Goal: Use online tool/utility: Utilize a website feature to perform a specific function

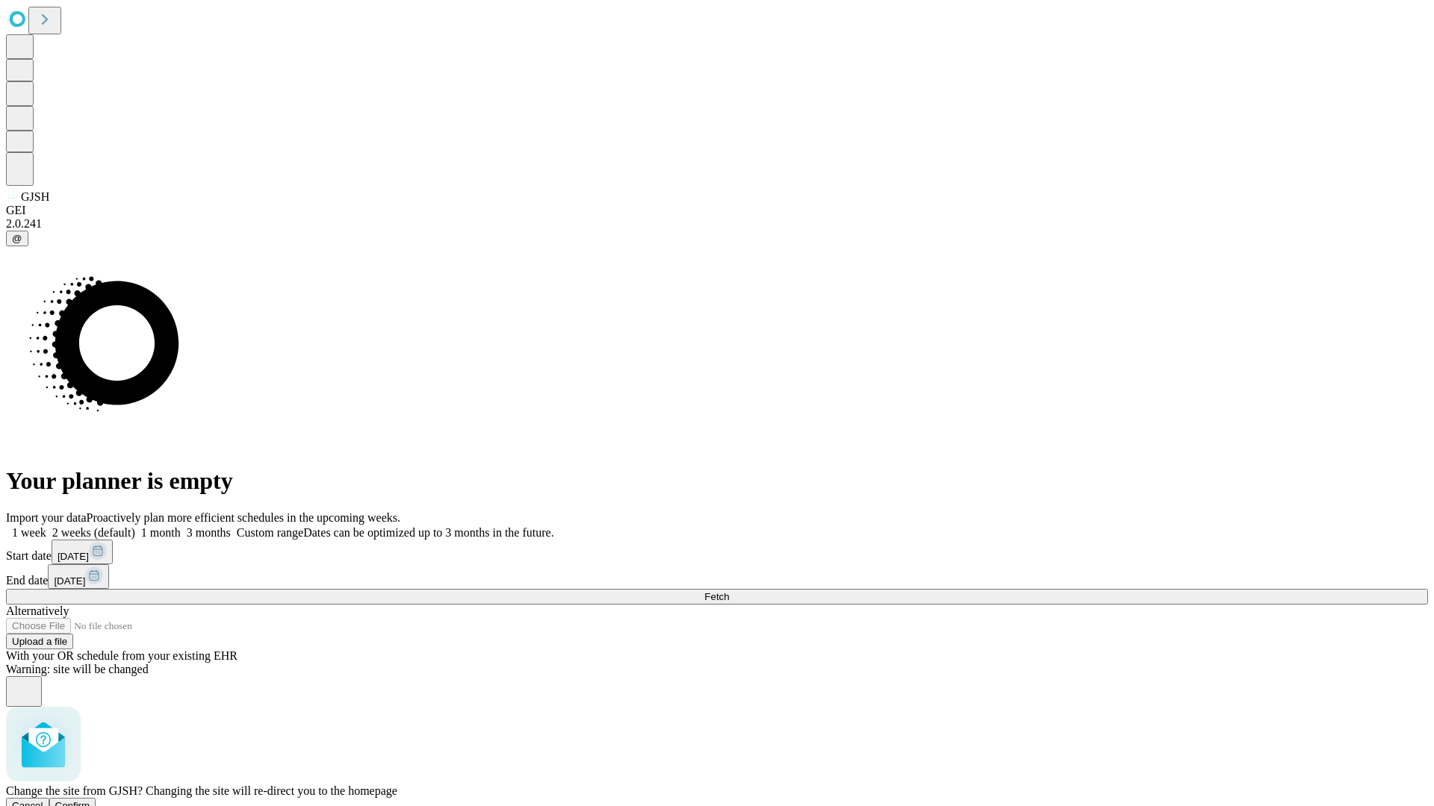
click at [90, 800] on span "Confirm" at bounding box center [72, 805] width 35 height 11
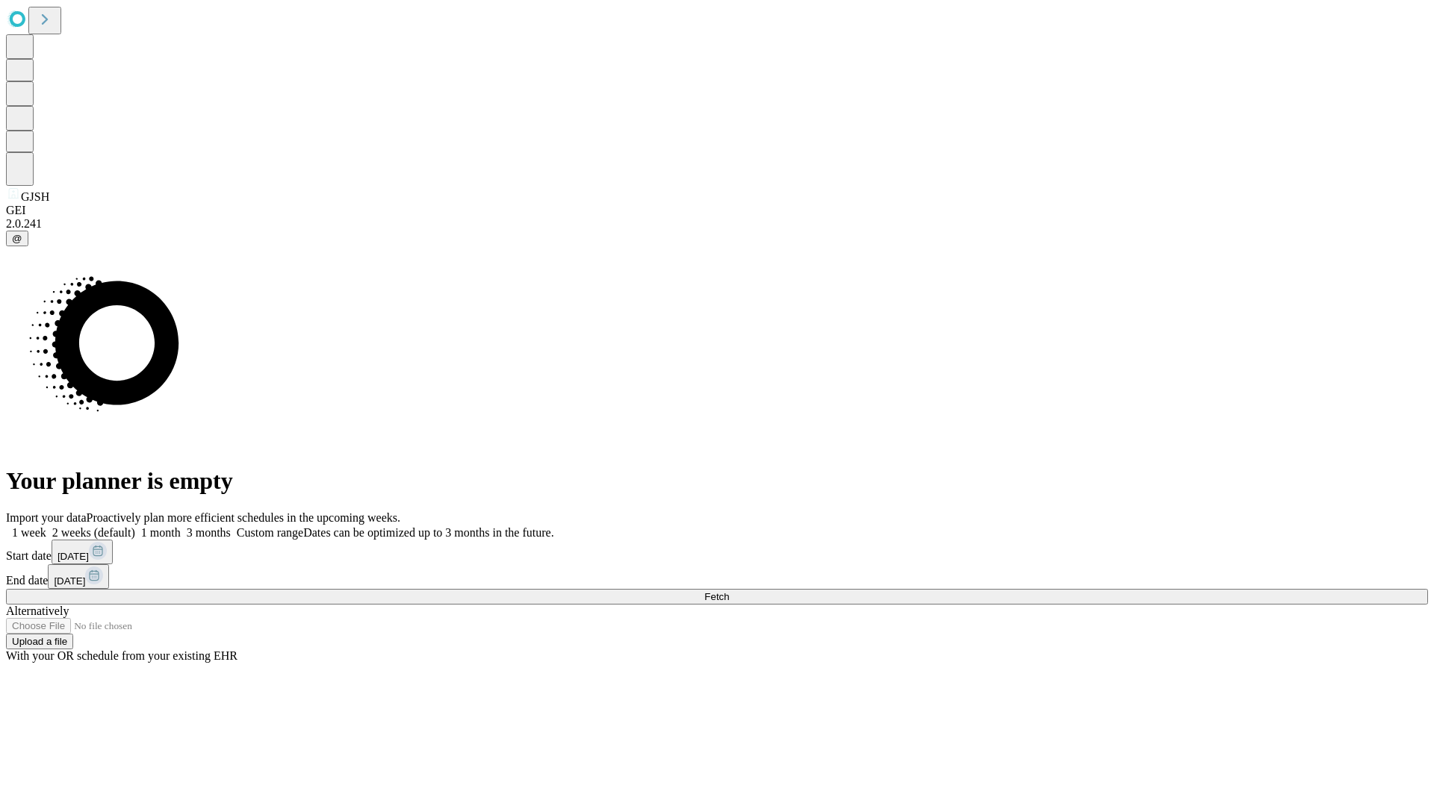
click at [135, 526] on label "2 weeks (default)" at bounding box center [90, 532] width 89 height 13
click at [729, 591] on span "Fetch" at bounding box center [716, 596] width 25 height 11
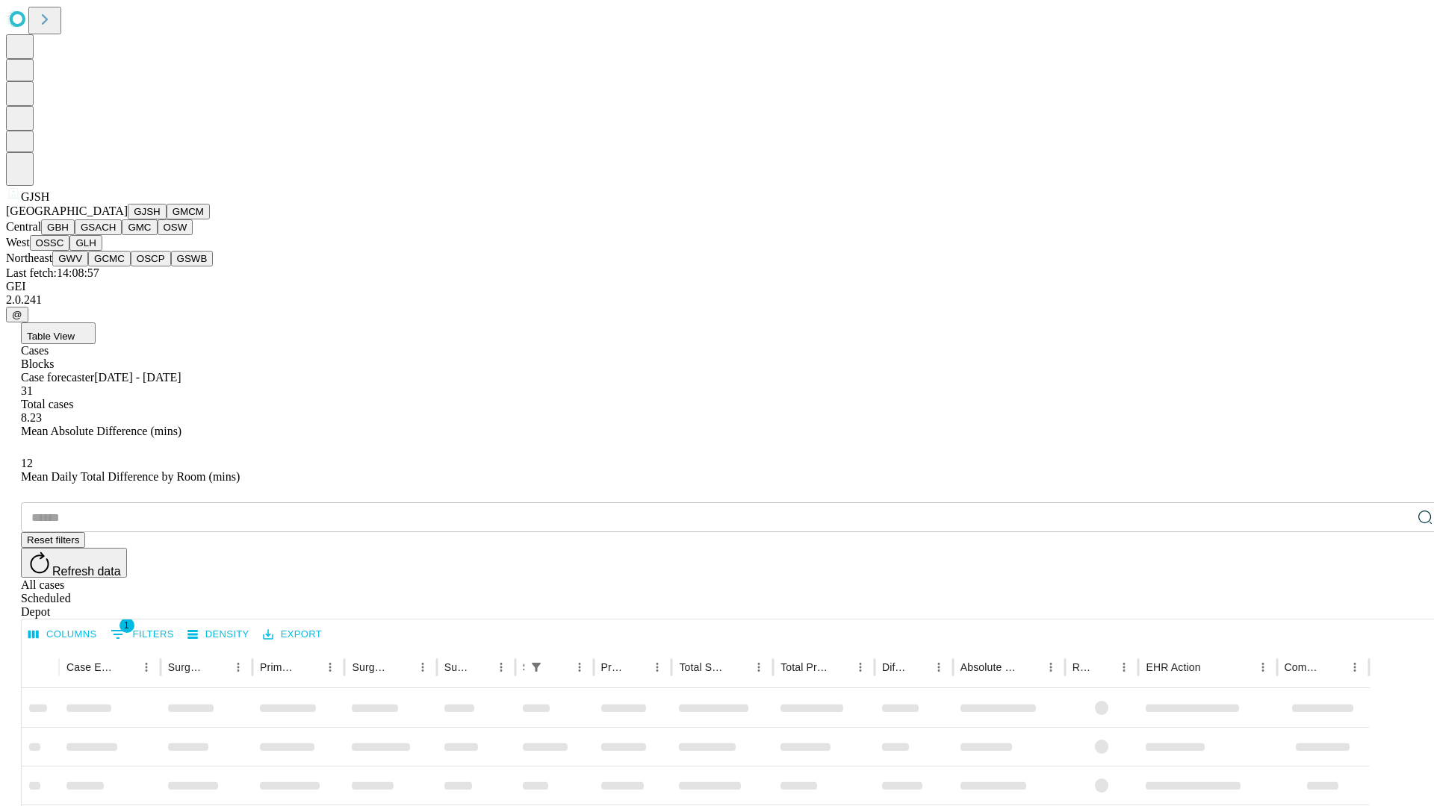
click at [167, 220] on button "GMCM" at bounding box center [188, 212] width 43 height 16
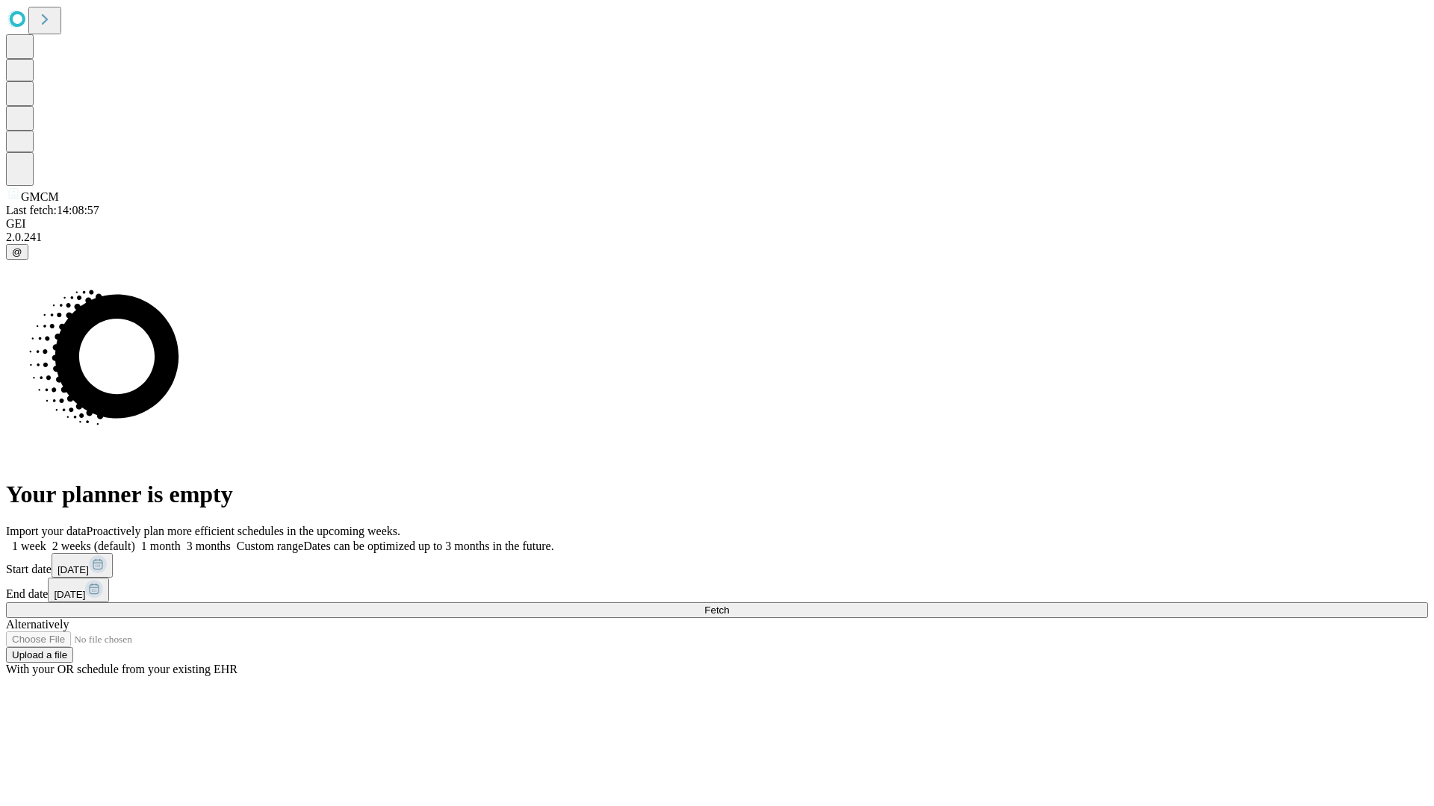
click at [135, 540] on label "2 weeks (default)" at bounding box center [90, 546] width 89 height 13
click at [729, 605] on span "Fetch" at bounding box center [716, 610] width 25 height 11
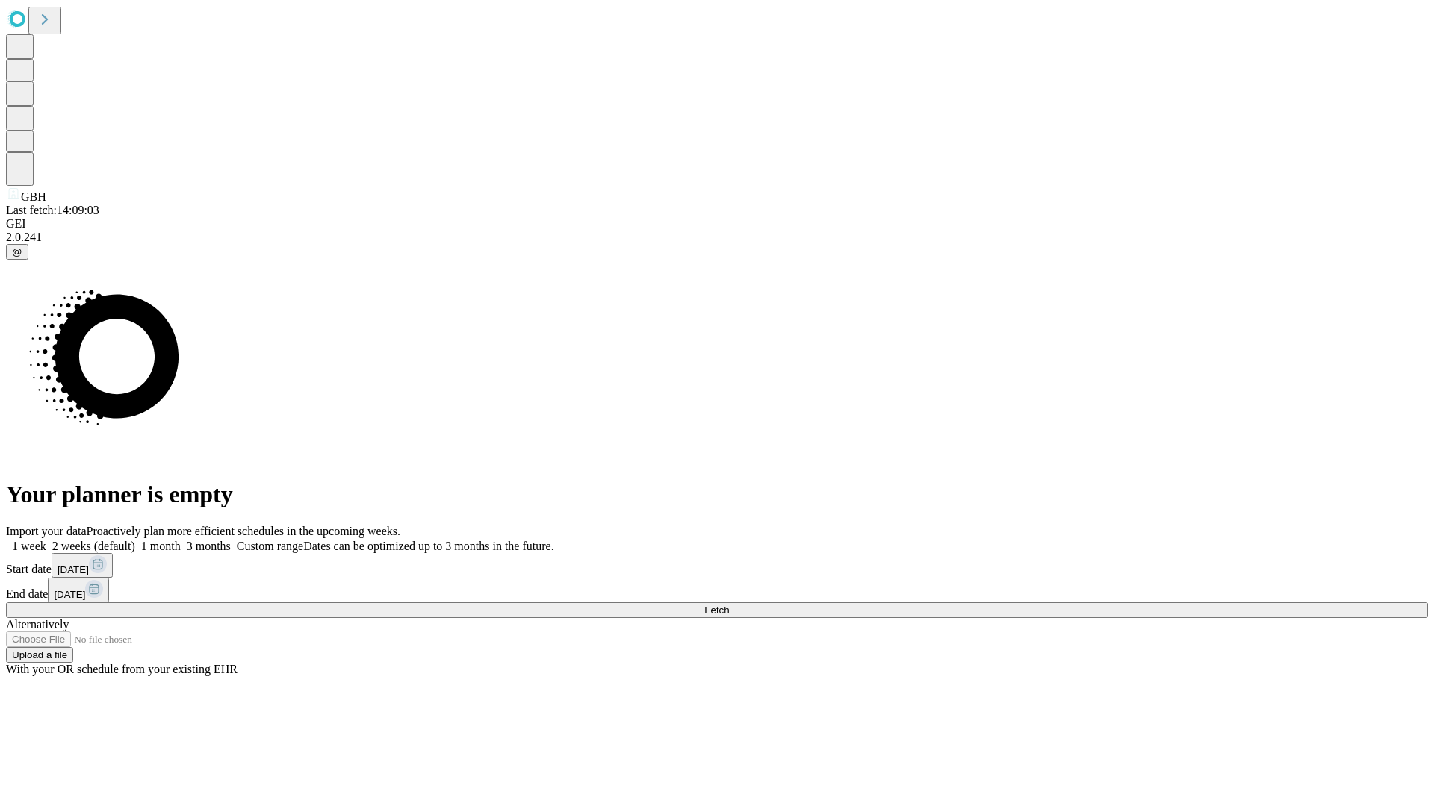
click at [135, 540] on label "2 weeks (default)" at bounding box center [90, 546] width 89 height 13
click at [729, 605] on span "Fetch" at bounding box center [716, 610] width 25 height 11
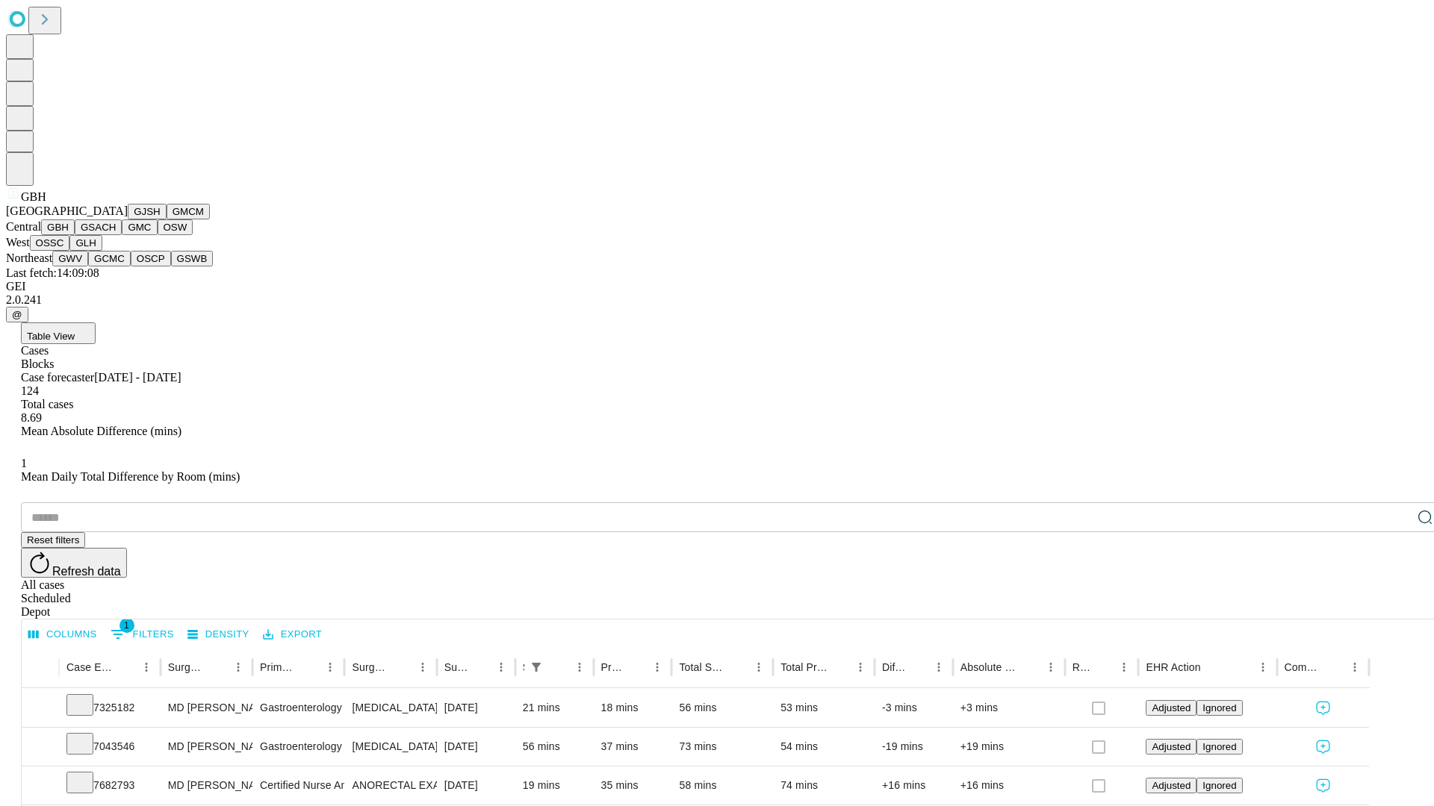
click at [116, 235] on button "GSACH" at bounding box center [98, 228] width 47 height 16
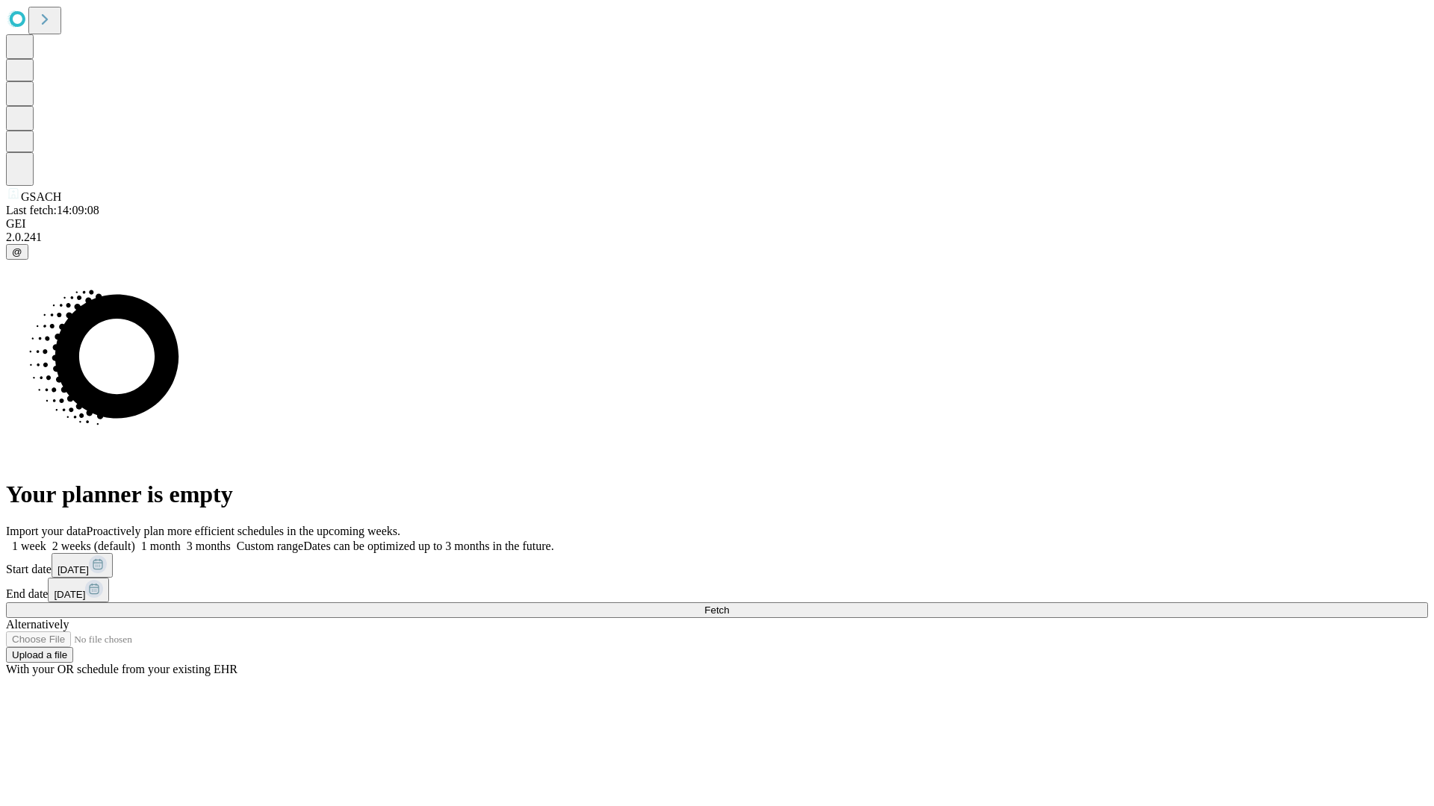
click at [135, 540] on label "2 weeks (default)" at bounding box center [90, 546] width 89 height 13
click at [729, 605] on span "Fetch" at bounding box center [716, 610] width 25 height 11
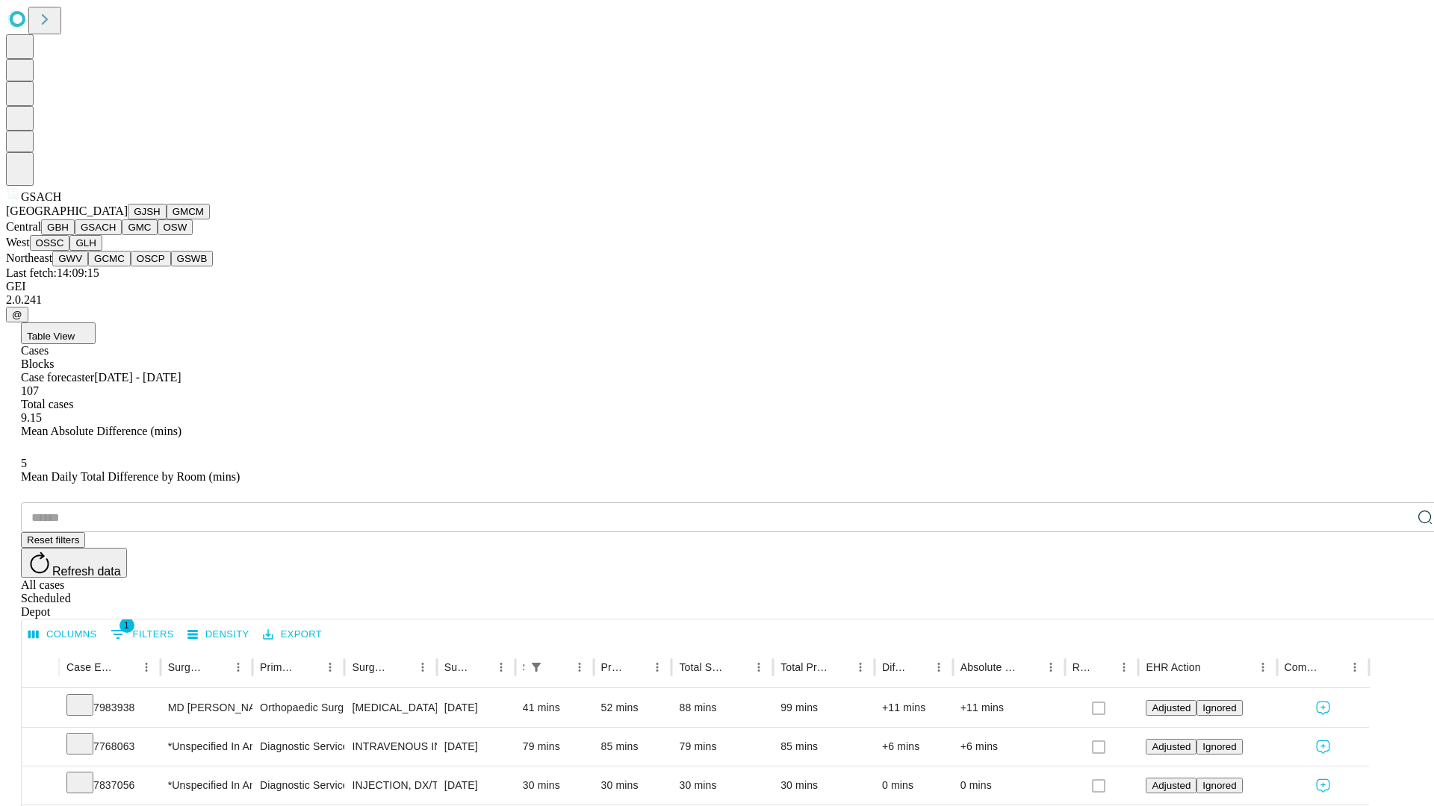
click at [122, 235] on button "GMC" at bounding box center [139, 228] width 35 height 16
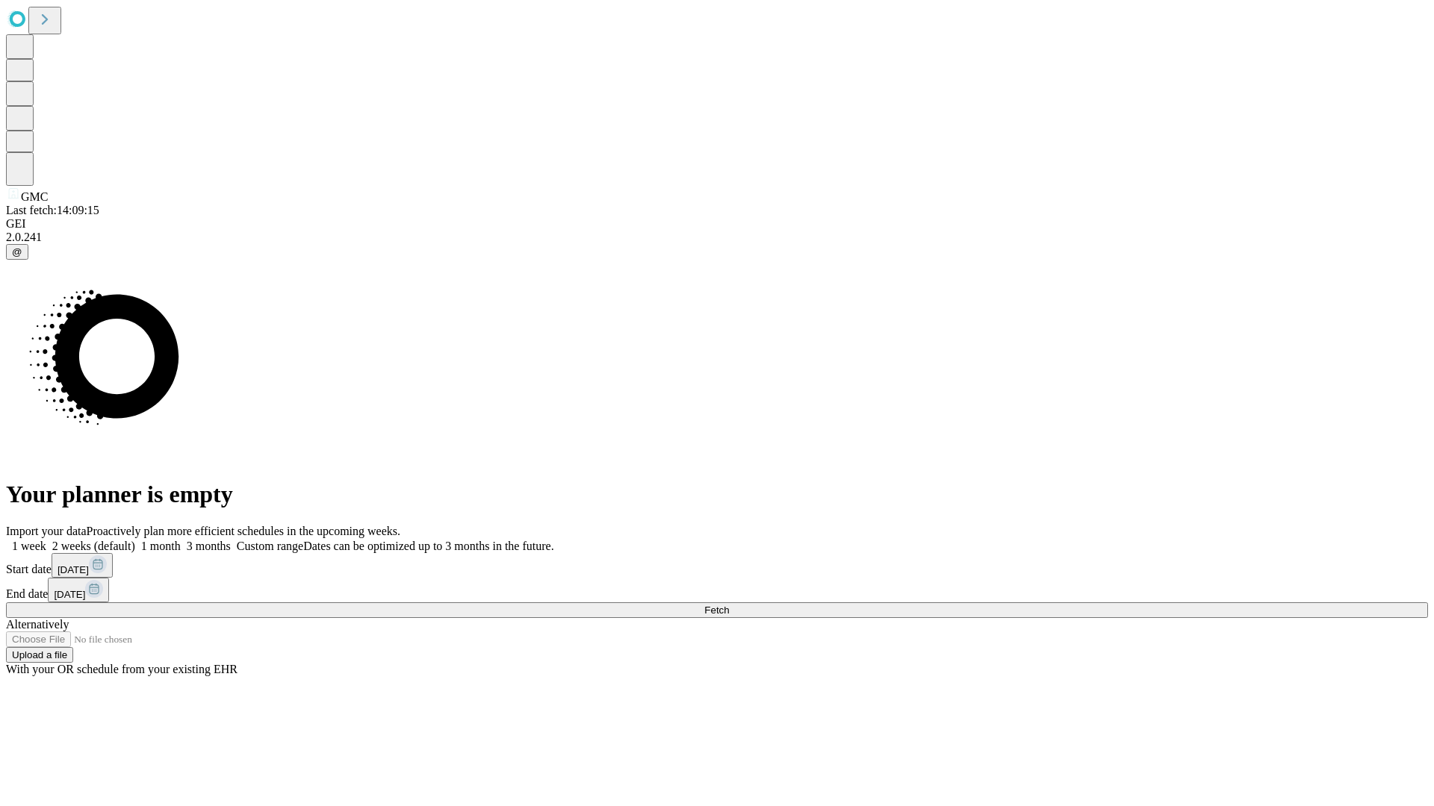
click at [135, 540] on label "2 weeks (default)" at bounding box center [90, 546] width 89 height 13
click at [729, 605] on span "Fetch" at bounding box center [716, 610] width 25 height 11
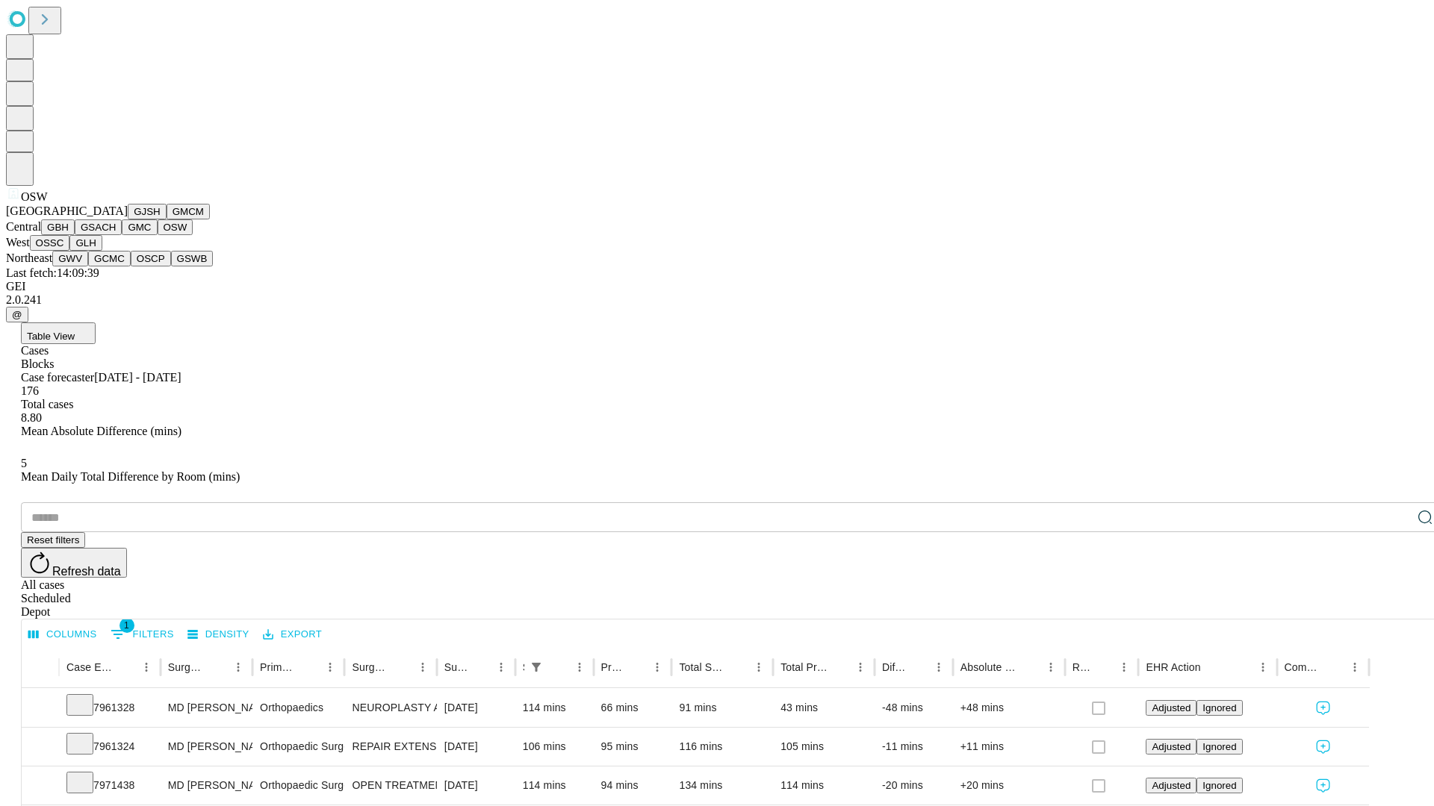
click at [70, 251] on button "OSSC" at bounding box center [50, 243] width 40 height 16
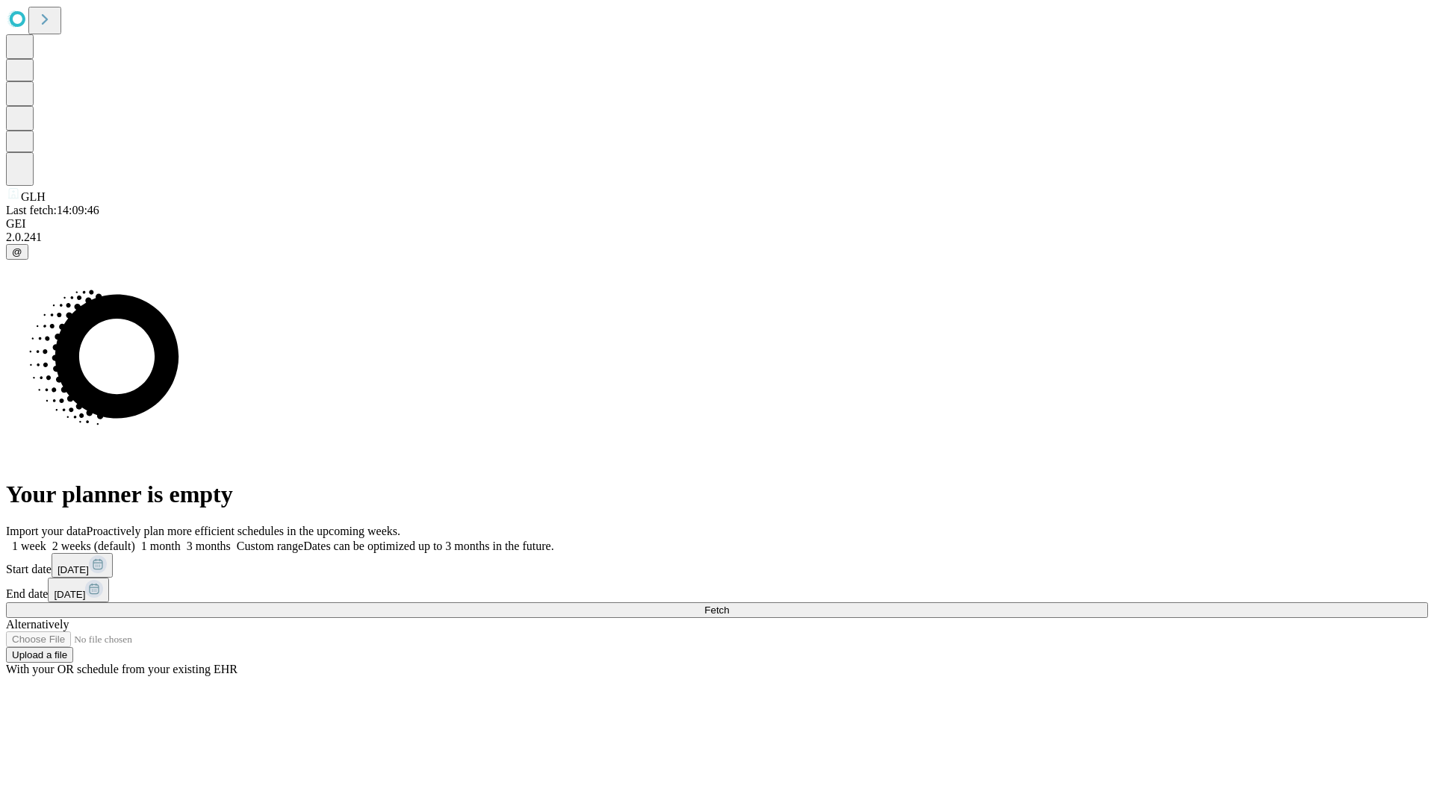
click at [135, 540] on label "2 weeks (default)" at bounding box center [90, 546] width 89 height 13
click at [729, 605] on span "Fetch" at bounding box center [716, 610] width 25 height 11
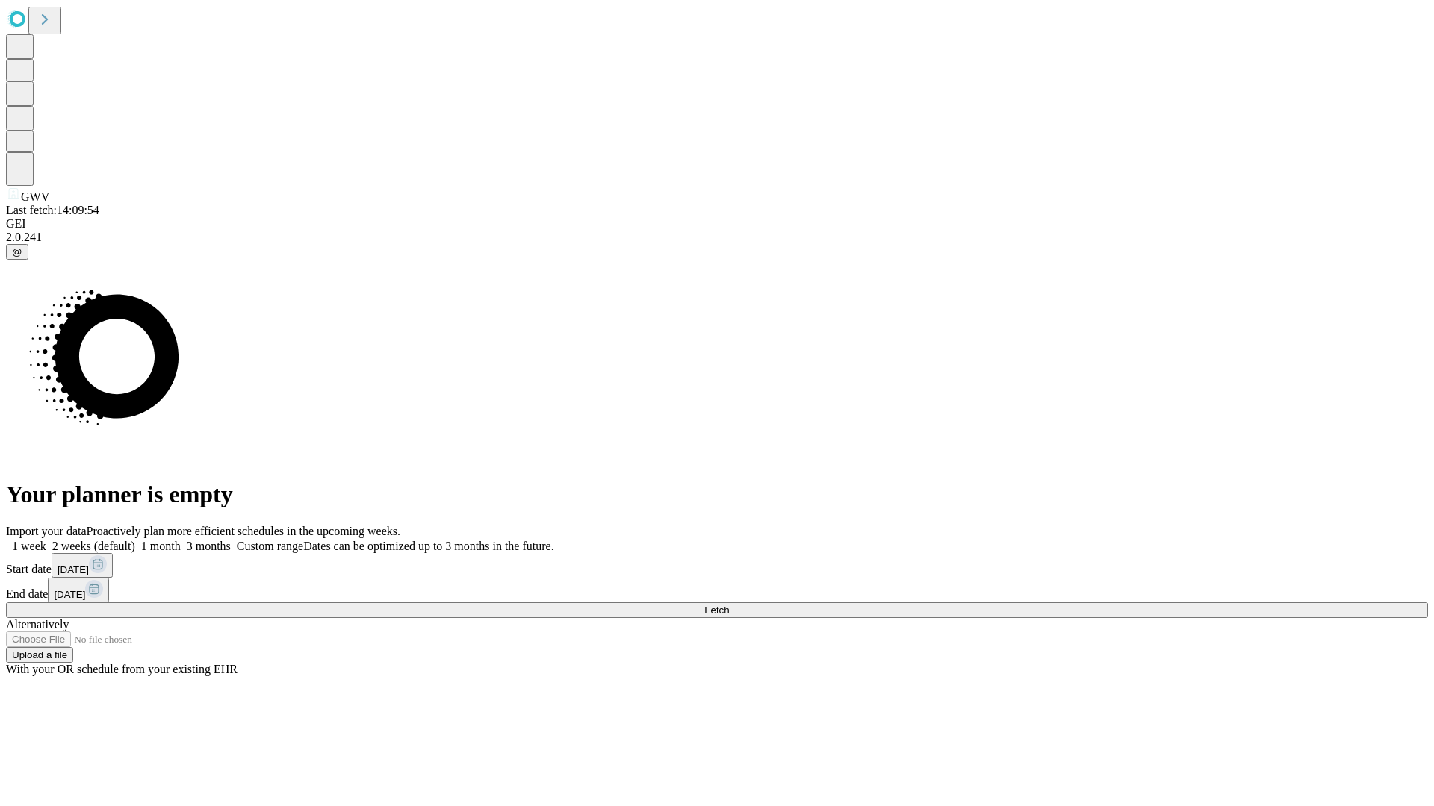
click at [135, 540] on label "2 weeks (default)" at bounding box center [90, 546] width 89 height 13
click at [729, 605] on span "Fetch" at bounding box center [716, 610] width 25 height 11
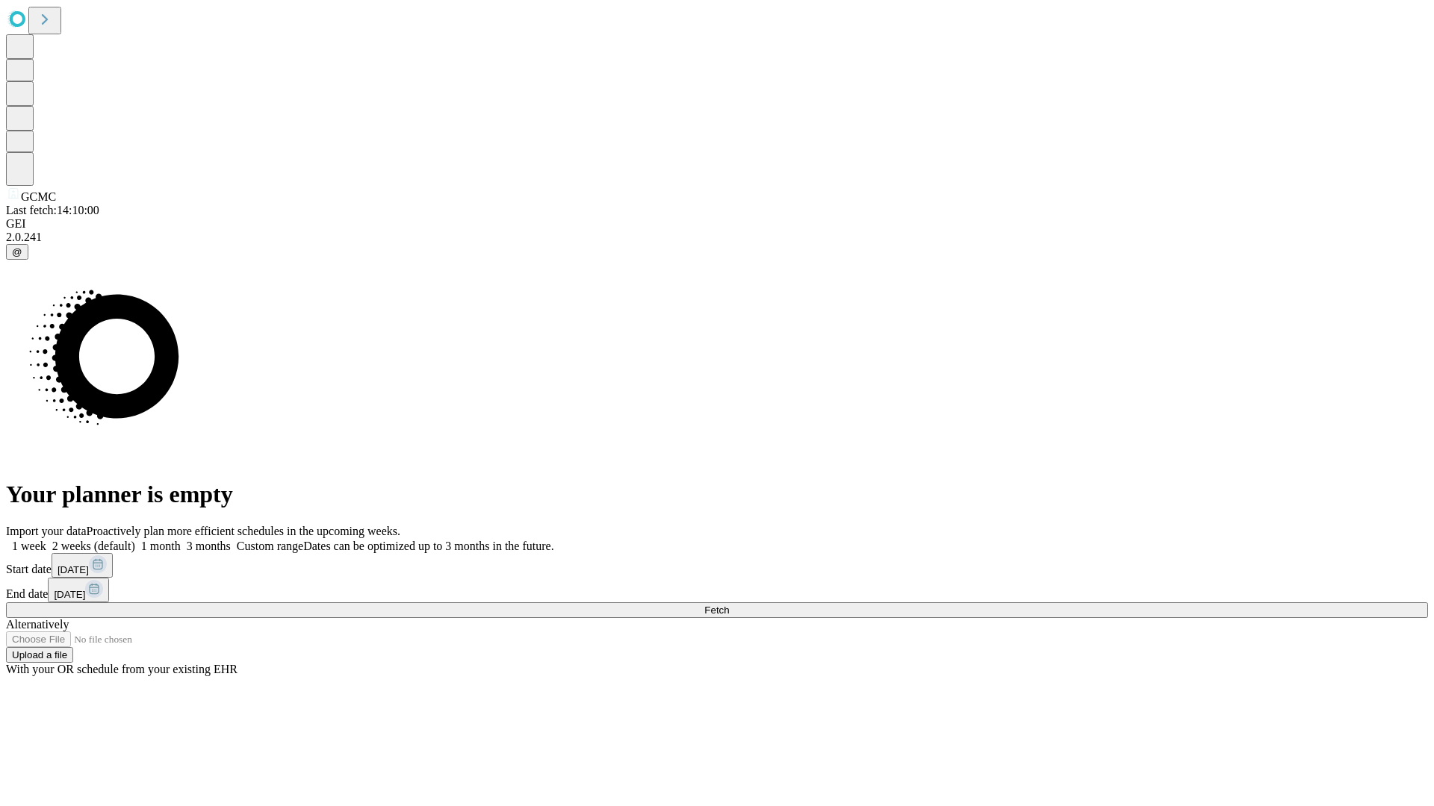
click at [135, 540] on label "2 weeks (default)" at bounding box center [90, 546] width 89 height 13
click at [729, 605] on span "Fetch" at bounding box center [716, 610] width 25 height 11
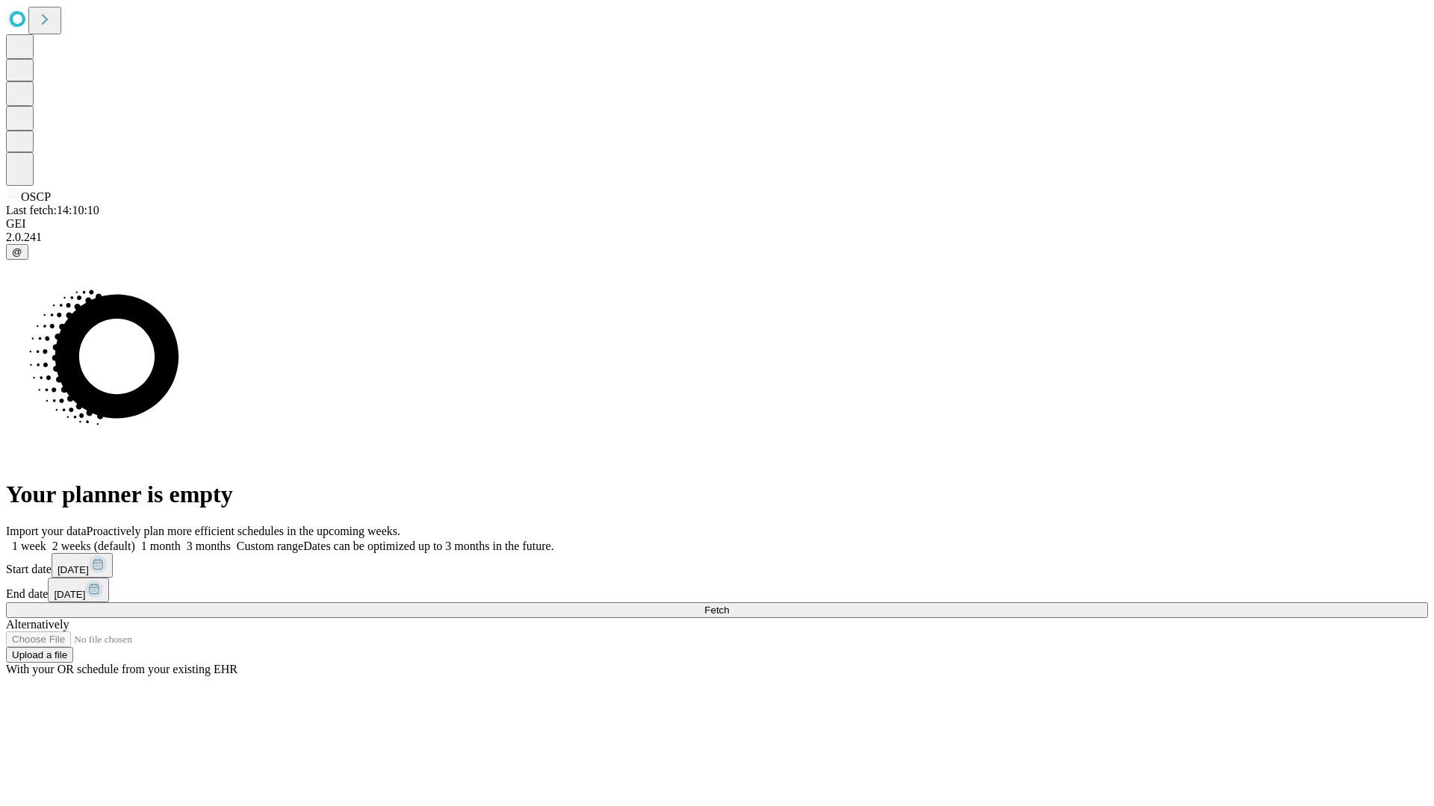
click at [135, 540] on label "2 weeks (default)" at bounding box center [90, 546] width 89 height 13
click at [729, 605] on span "Fetch" at bounding box center [716, 610] width 25 height 11
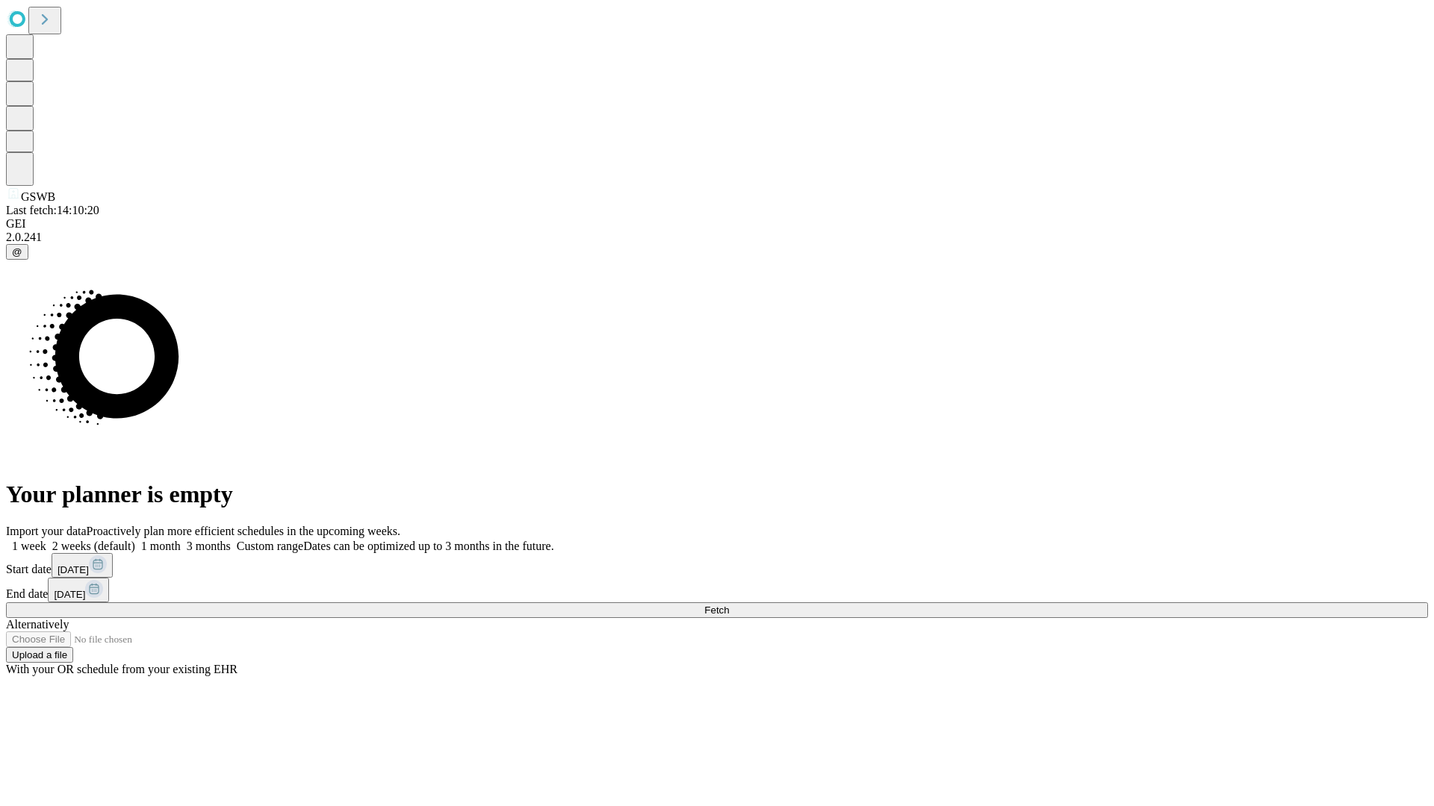
click at [135, 540] on label "2 weeks (default)" at bounding box center [90, 546] width 89 height 13
click at [729, 605] on span "Fetch" at bounding box center [716, 610] width 25 height 11
